Goal: Task Accomplishment & Management: Complete application form

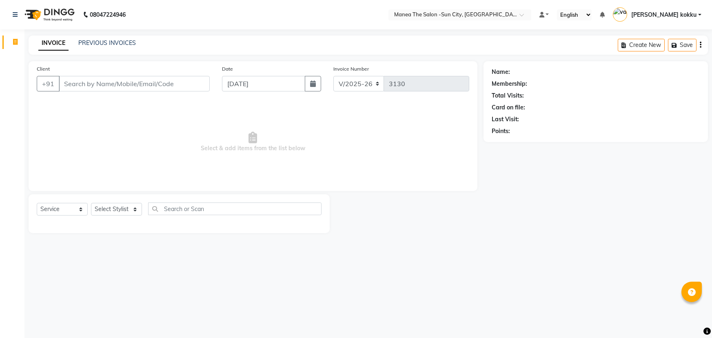
select select "5822"
select select "service"
drag, startPoint x: 0, startPoint y: 0, endPoint x: 117, endPoint y: 210, distance: 240.1
click at [117, 210] on select "Select Stylist [PERSON_NAME] [PERSON_NAME] [PERSON_NAME] Ikrar [PERSON_NAME] K …" at bounding box center [116, 209] width 51 height 13
select select "82226"
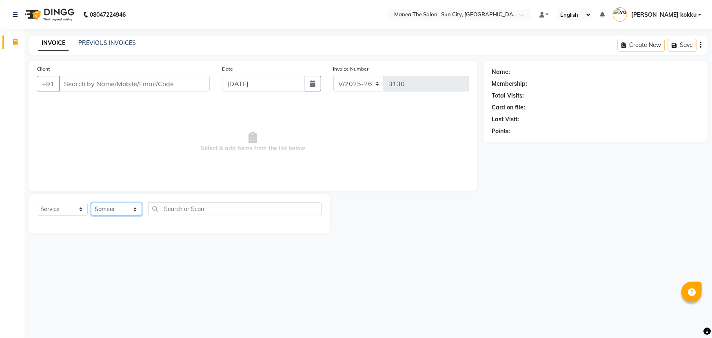
click at [91, 203] on select "Select Stylist [PERSON_NAME] [PERSON_NAME] [PERSON_NAME] Ikrar [PERSON_NAME] K …" at bounding box center [116, 209] width 51 height 13
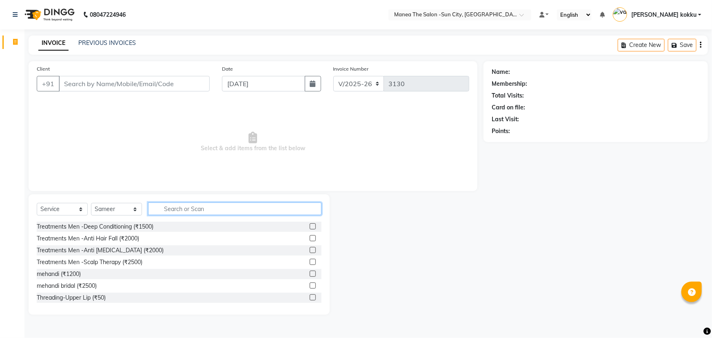
click at [172, 206] on input "text" at bounding box center [234, 208] width 173 height 13
type input "hair cut"
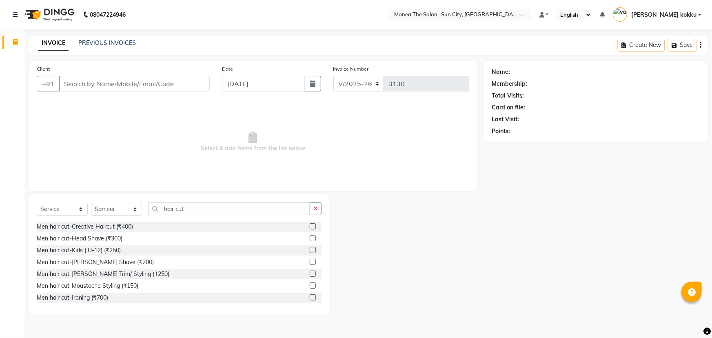
click at [310, 225] on label at bounding box center [313, 226] width 6 height 6
click at [310, 225] on input "checkbox" at bounding box center [312, 226] width 5 height 5
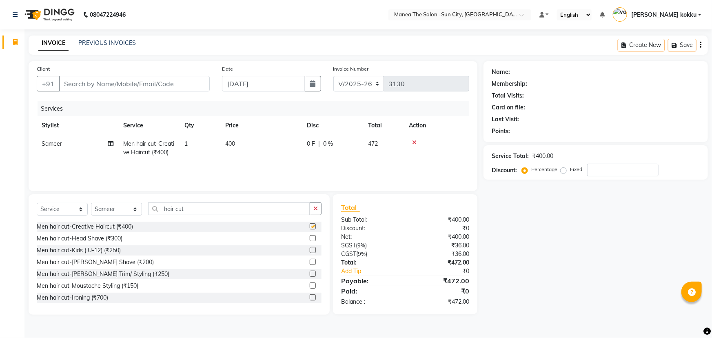
checkbox input "false"
click at [310, 273] on label at bounding box center [313, 273] width 6 height 6
click at [310, 273] on input "checkbox" at bounding box center [312, 273] width 5 height 5
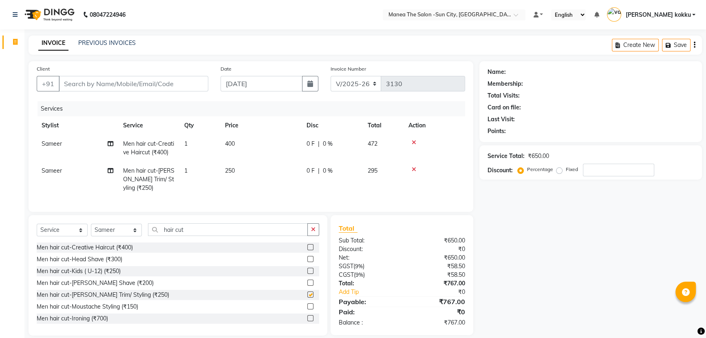
checkbox input "false"
click at [114, 84] on input "Client" at bounding box center [134, 83] width 150 height 15
type input "9"
type input "0"
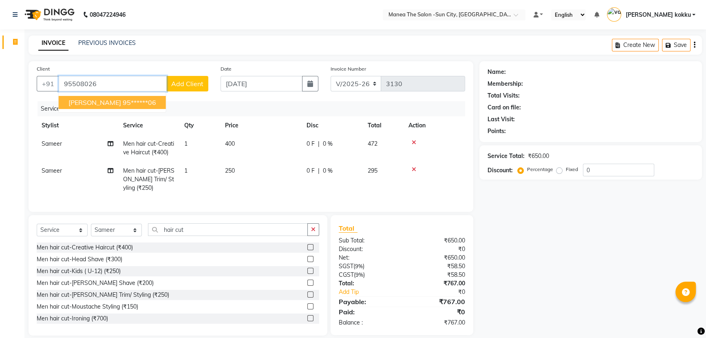
click at [95, 102] on span "anirudh g" at bounding box center [95, 102] width 53 height 8
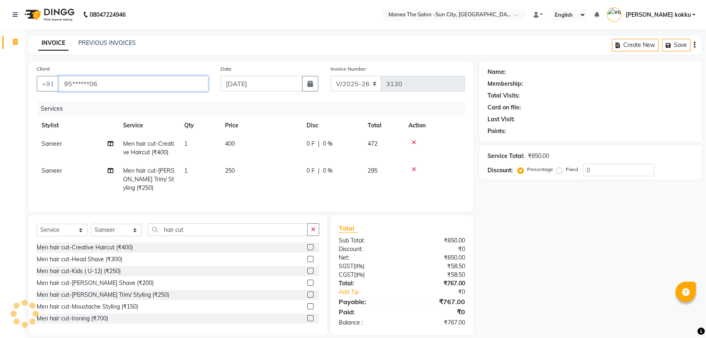
type input "95******06"
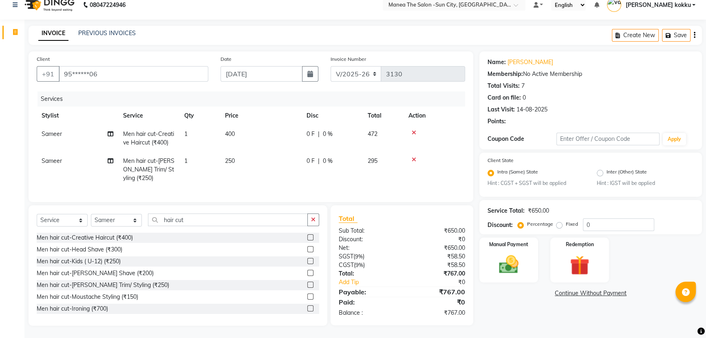
scroll to position [15, 0]
click at [600, 220] on input "0" at bounding box center [618, 224] width 71 height 13
type input "20"
click at [515, 256] on img at bounding box center [509, 264] width 33 height 23
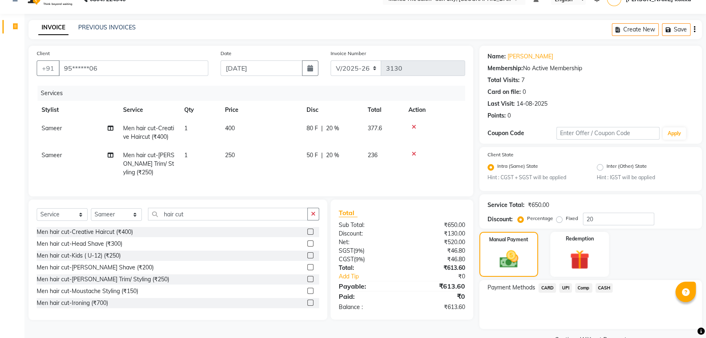
click at [562, 290] on span "UPI" at bounding box center [566, 287] width 13 height 9
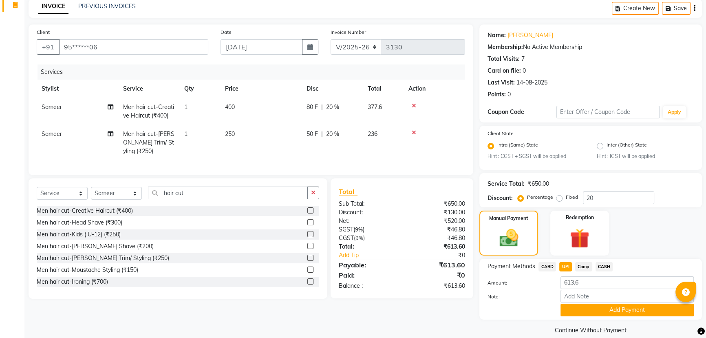
scroll to position [48, 0]
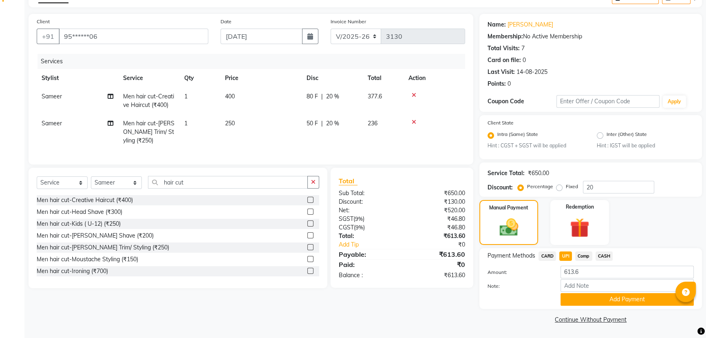
click at [583, 292] on div "Note:" at bounding box center [591, 286] width 219 height 14
click at [591, 300] on button "Add Payment" at bounding box center [627, 299] width 133 height 13
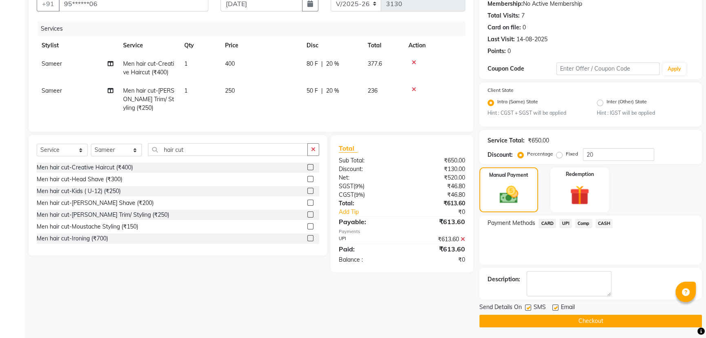
scroll to position [82, 0]
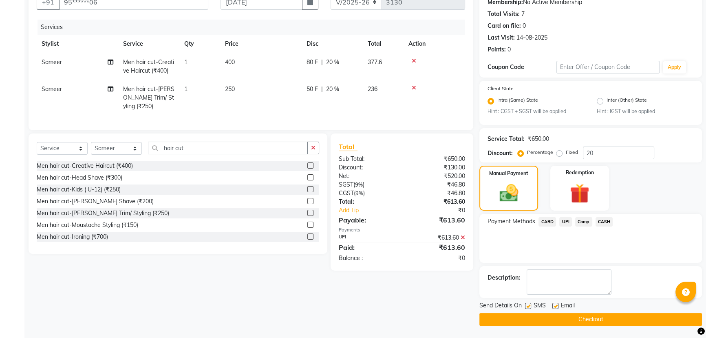
click at [529, 305] on label at bounding box center [528, 306] width 6 height 6
click at [529, 305] on input "checkbox" at bounding box center [527, 305] width 5 height 5
checkbox input "false"
click at [575, 321] on button "Checkout" at bounding box center [591, 319] width 223 height 13
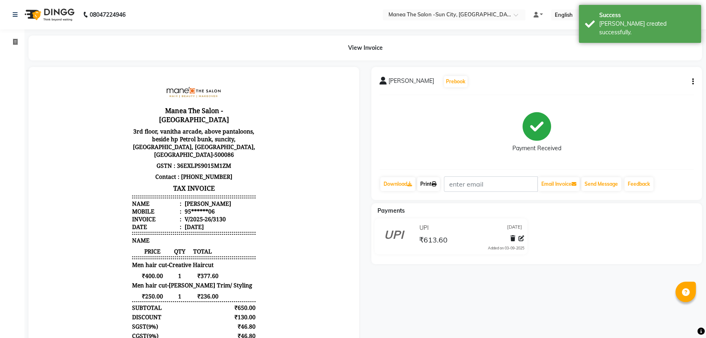
click at [429, 185] on link "Print" at bounding box center [428, 184] width 23 height 14
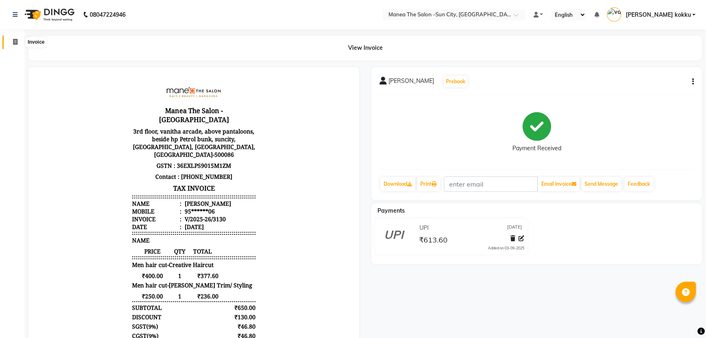
click at [13, 39] on icon at bounding box center [15, 42] width 4 height 6
select select "service"
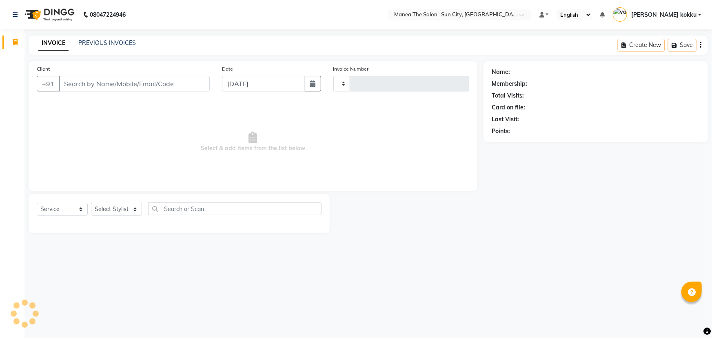
type input "3131"
select select "5822"
select select "service"
